Goal: Transaction & Acquisition: Purchase product/service

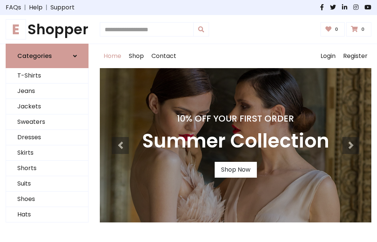
click at [188, 121] on h4 "10% Off Your First Order" at bounding box center [235, 118] width 187 height 11
click at [235, 170] on link "Shop Now" at bounding box center [235, 170] width 42 height 16
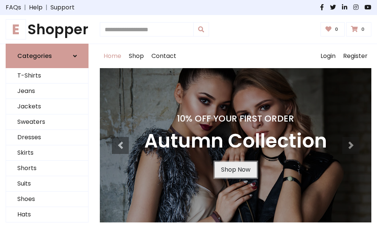
click at [235, 170] on link "Shop Now" at bounding box center [235, 170] width 42 height 16
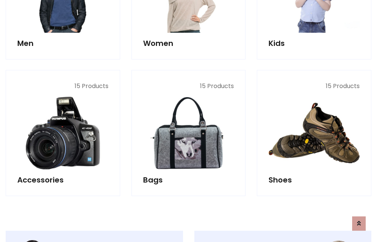
scroll to position [750, 0]
